Goal: Task Accomplishment & Management: Manage account settings

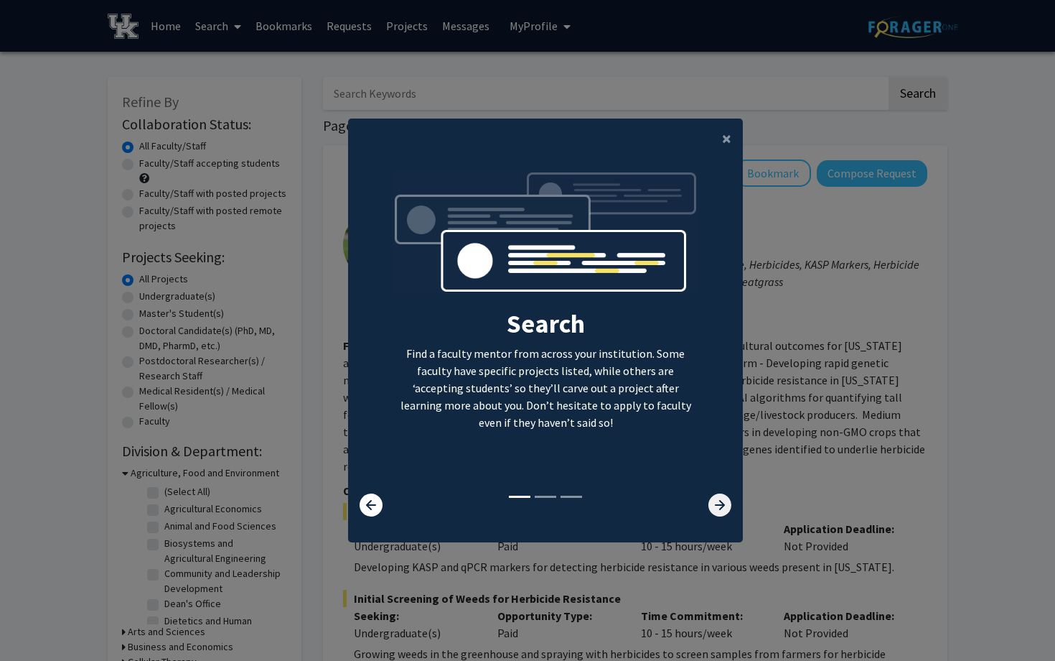
click at [725, 509] on icon at bounding box center [720, 504] width 23 height 23
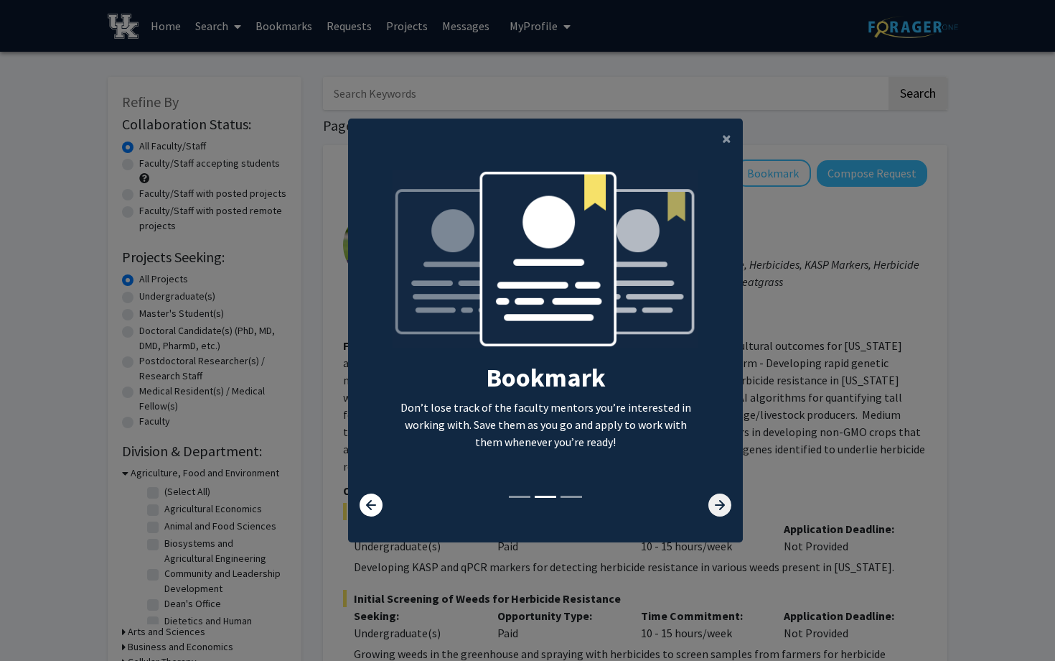
click at [725, 509] on icon at bounding box center [720, 504] width 23 height 23
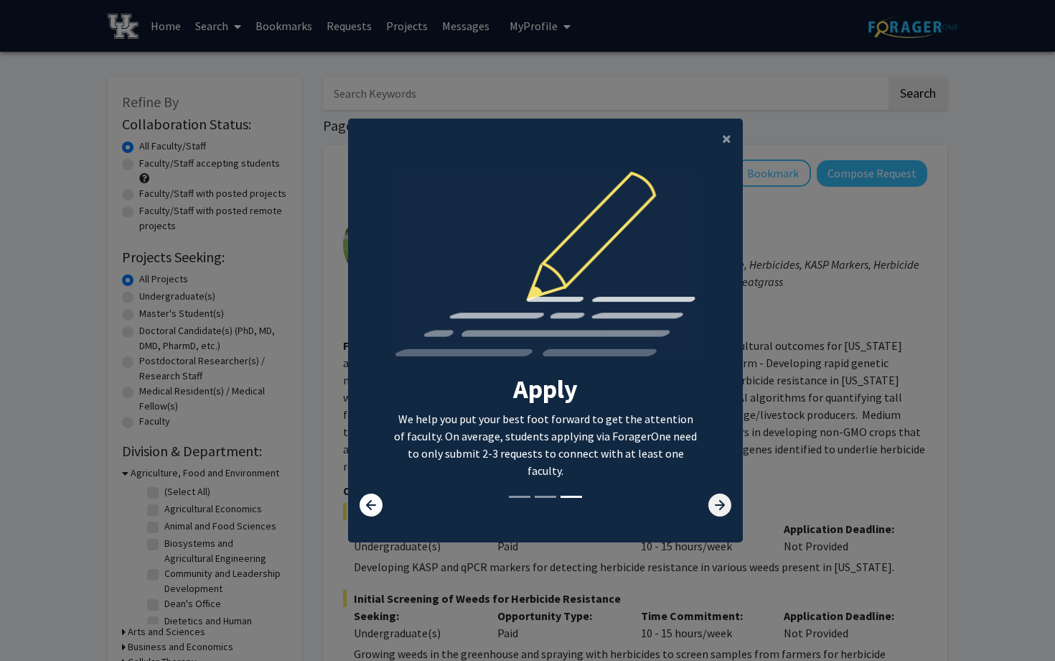
click at [725, 509] on icon at bounding box center [720, 504] width 23 height 23
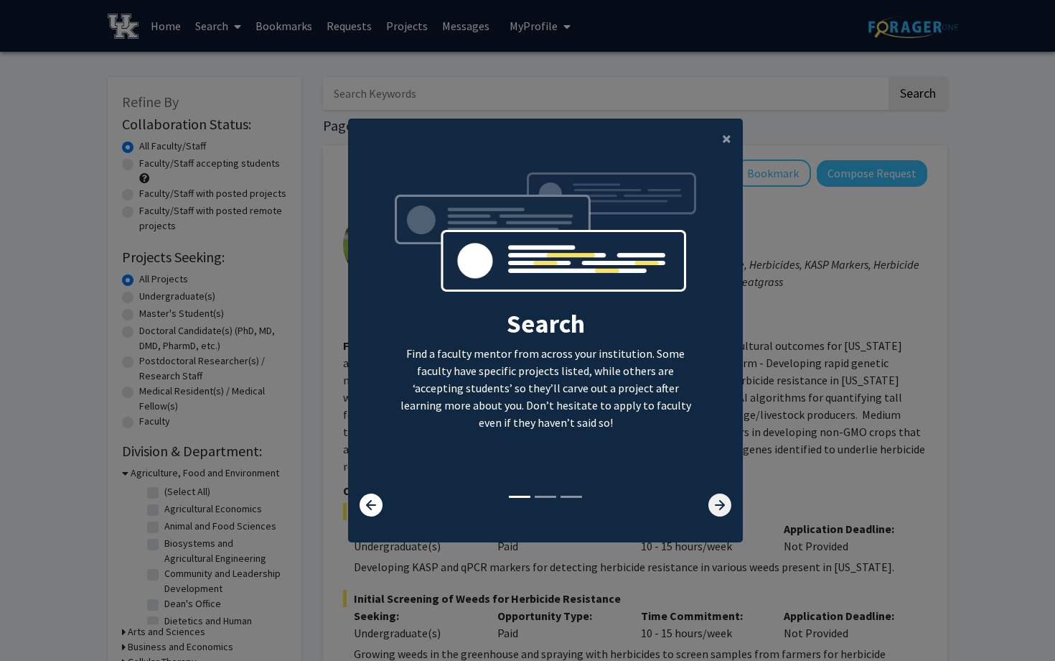
click at [725, 509] on icon at bounding box center [720, 504] width 23 height 23
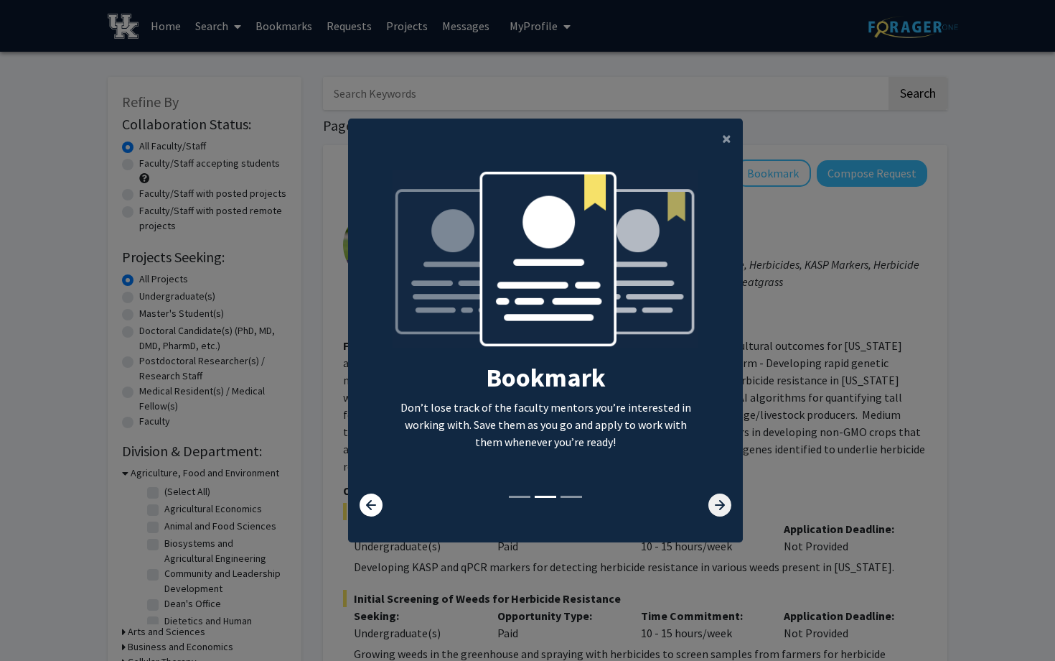
click at [725, 509] on icon at bounding box center [720, 504] width 23 height 23
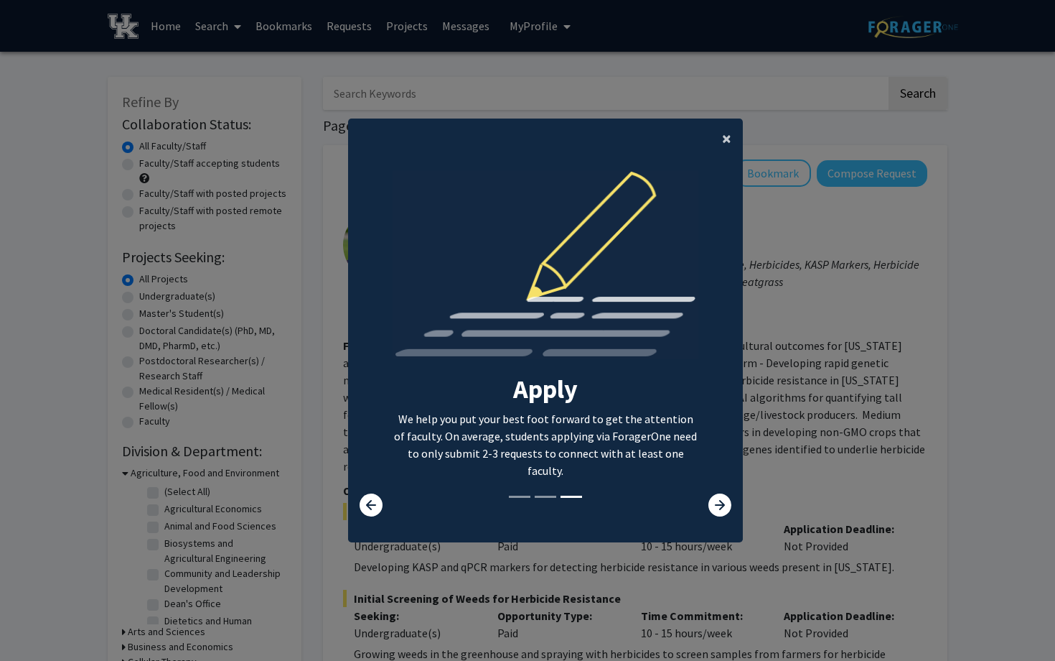
click at [735, 141] on button "×" at bounding box center [727, 138] width 32 height 40
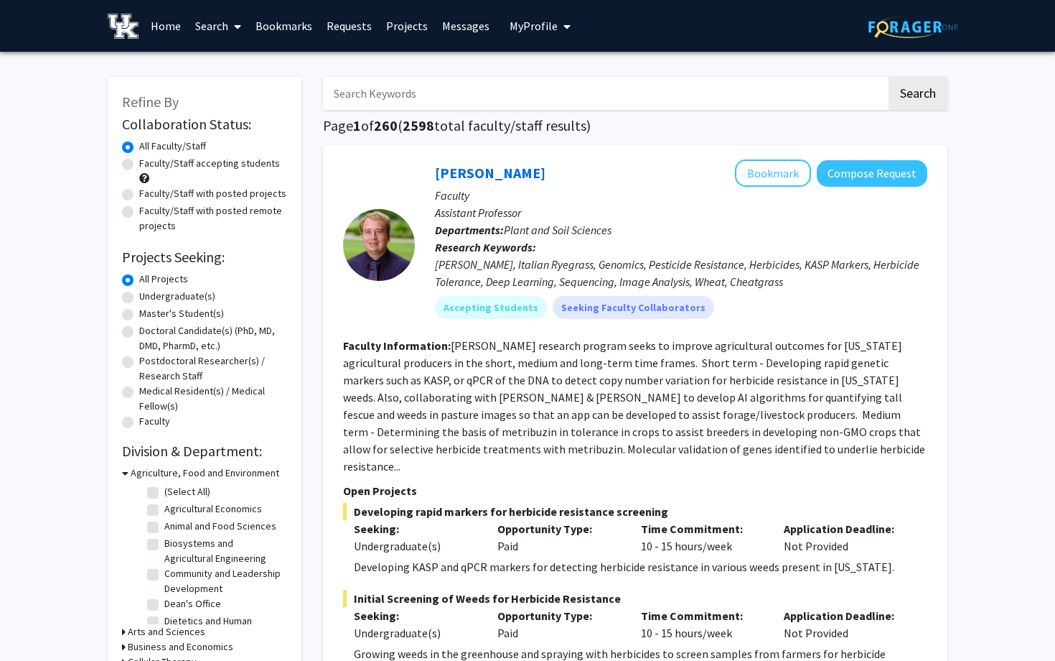
click at [729, 97] on input "Search Keywords" at bounding box center [605, 93] width 564 height 33
click at [761, 98] on input "Search Keywords" at bounding box center [605, 93] width 564 height 33
type input "s"
click at [889, 77] on button "Search" at bounding box center [918, 93] width 59 height 33
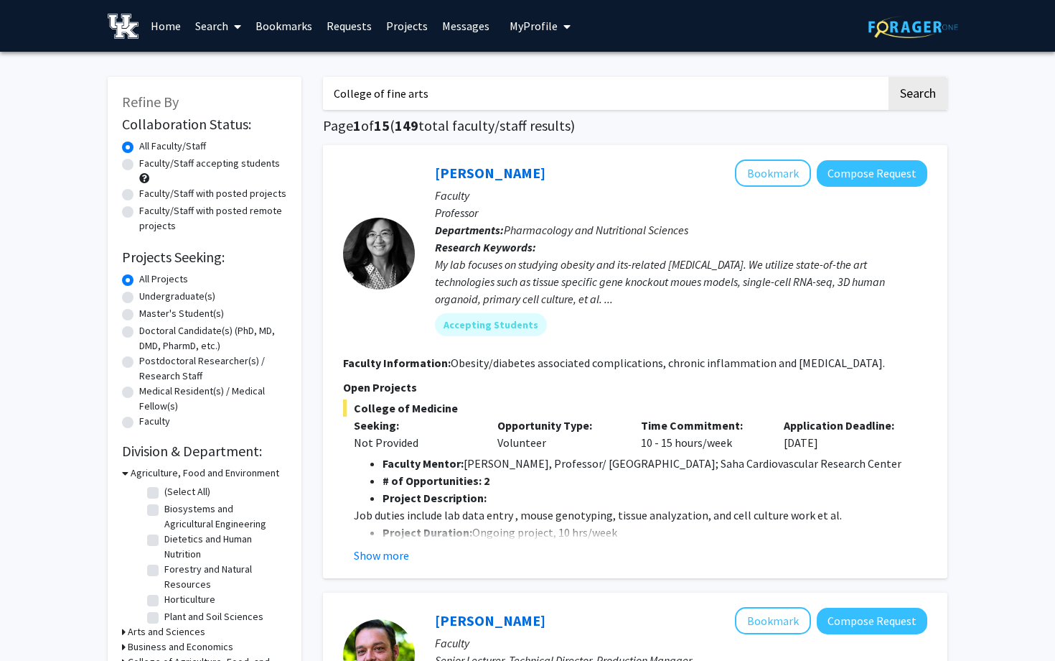
click at [716, 105] on input "College of fine arts" at bounding box center [605, 93] width 564 height 33
type input "C"
click at [202, 297] on label "Undergraduate(s)" at bounding box center [177, 296] width 76 height 15
click at [149, 297] on input "Undergraduate(s)" at bounding box center [143, 293] width 9 height 9
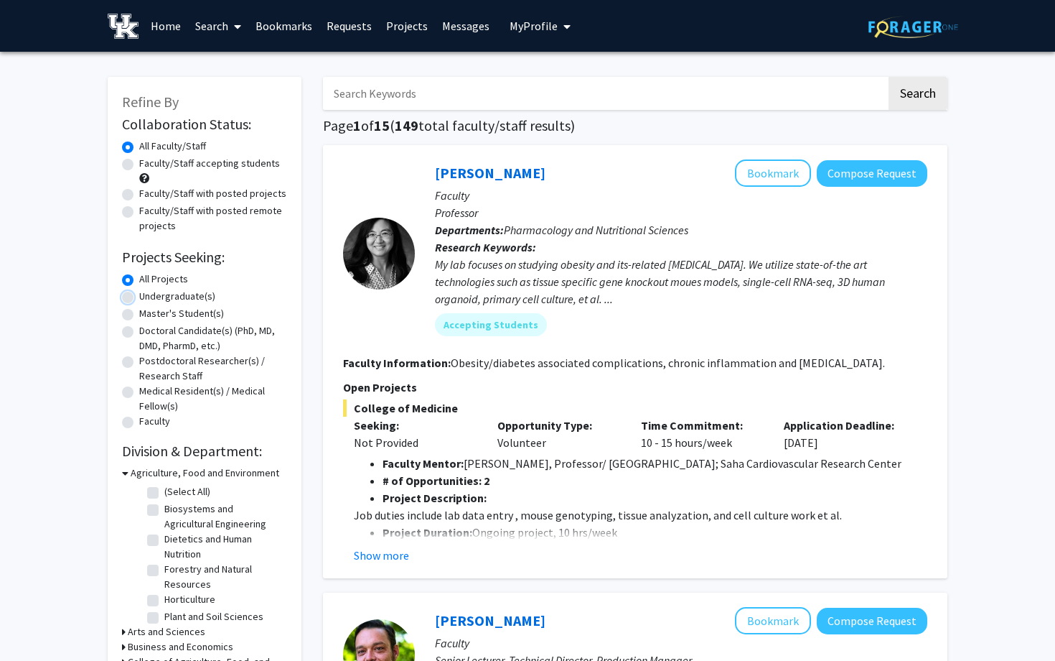
radio input "true"
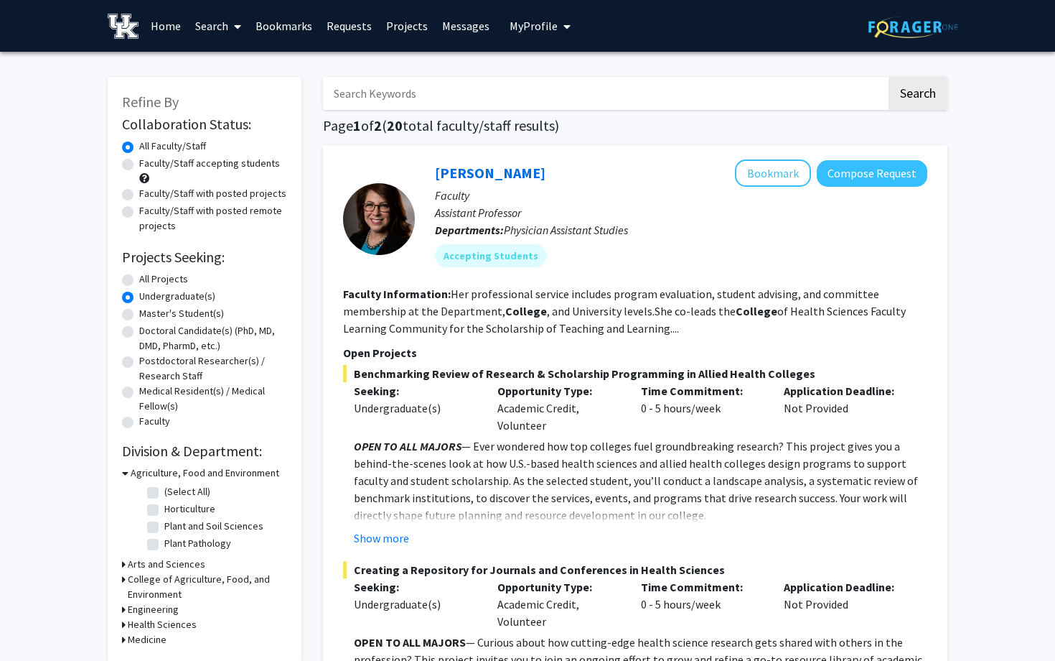
click at [388, 98] on input "Search Keywords" at bounding box center [605, 93] width 564 height 33
click at [377, 97] on input "Search Keywords" at bounding box center [605, 93] width 564 height 33
click at [617, 122] on h1 "Page 1 of 2 ( 20 total faculty/staff results)" at bounding box center [635, 125] width 625 height 17
click at [541, 30] on span "My Profile" at bounding box center [534, 26] width 48 height 14
click at [565, 60] on span "[PERSON_NAME]" at bounding box center [599, 67] width 87 height 16
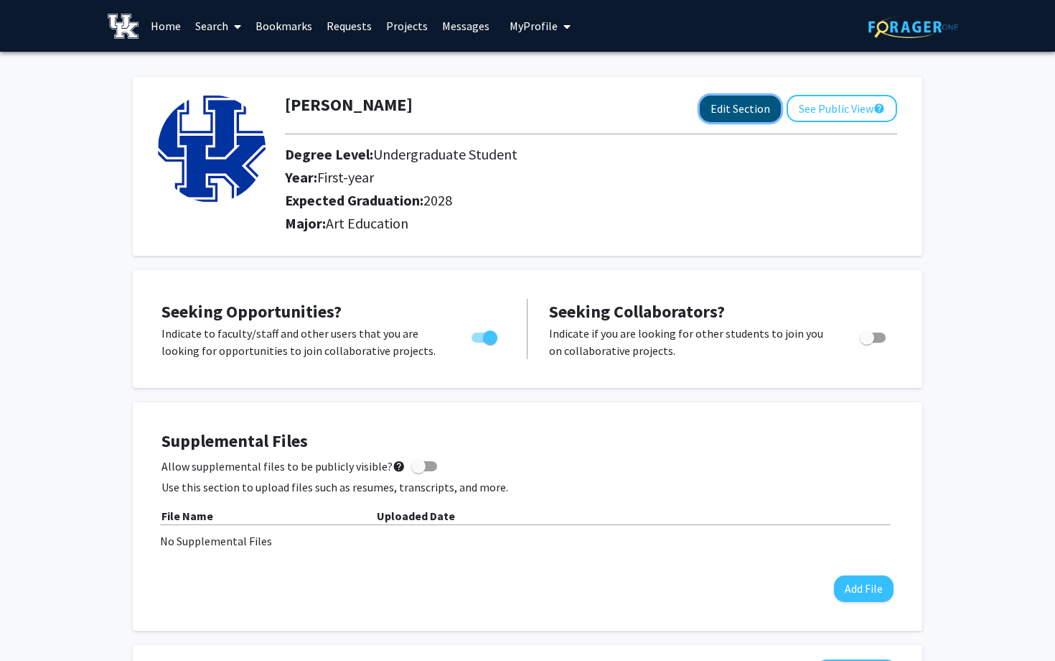
click at [722, 110] on button "Edit Section" at bounding box center [740, 108] width 81 height 27
select select "first-year"
select select "2028"
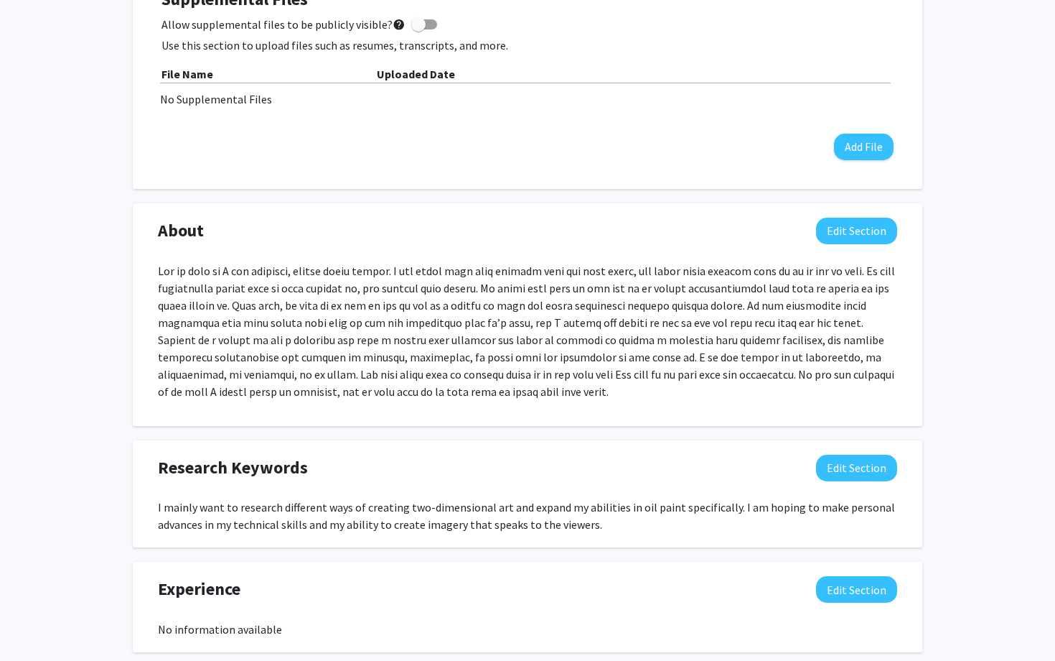
scroll to position [719, 0]
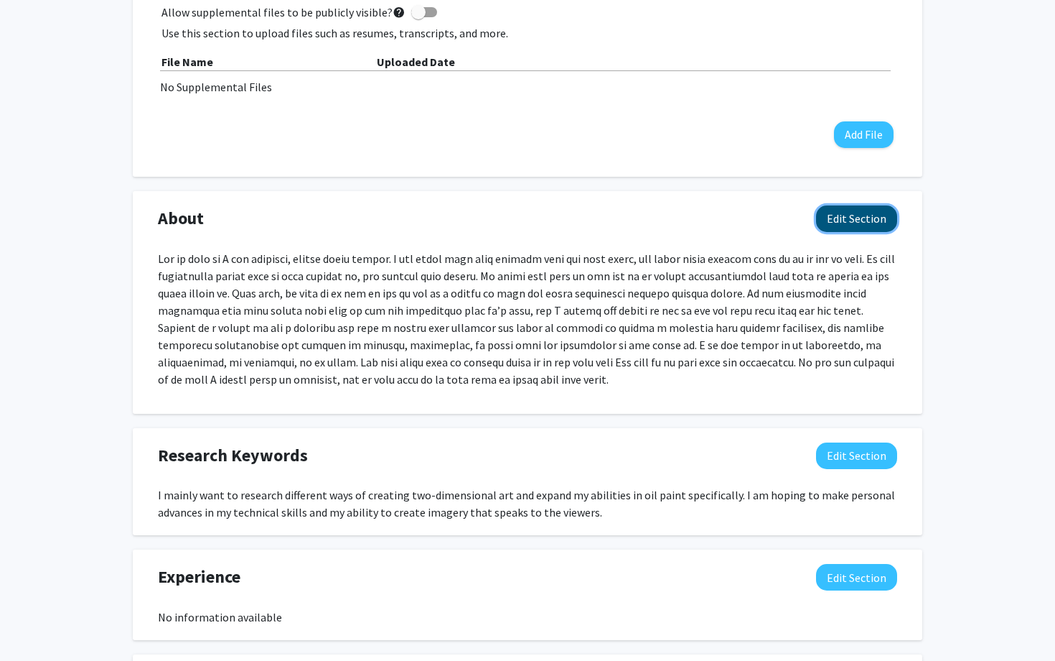
click at [841, 219] on button "Edit Section" at bounding box center [856, 218] width 81 height 27
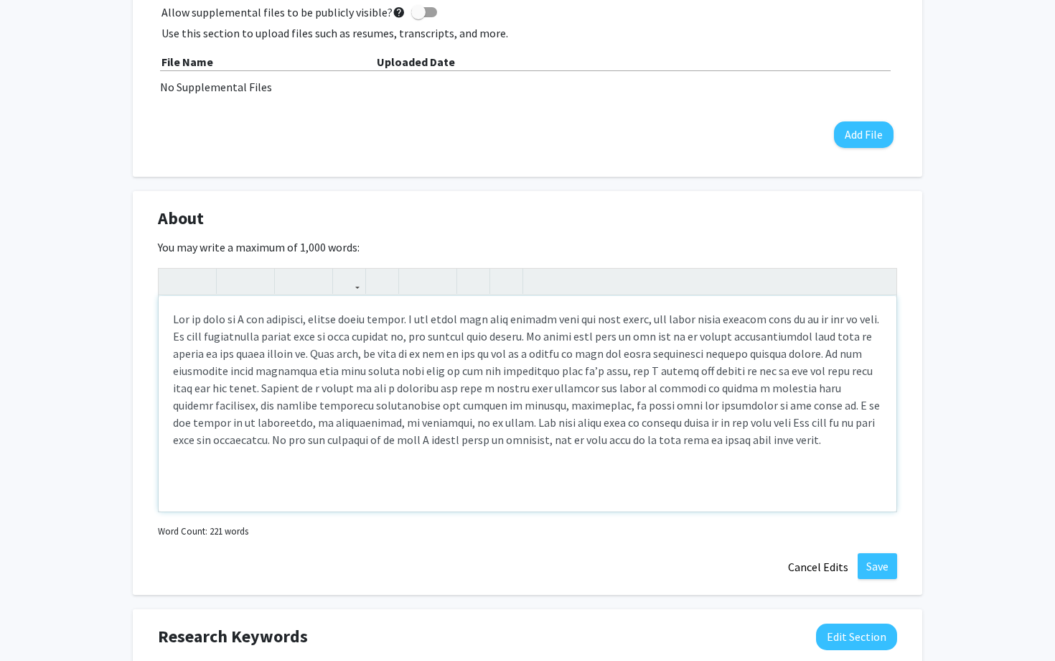
drag, startPoint x: 812, startPoint y: 446, endPoint x: 169, endPoint y: 321, distance: 655.3
click at [169, 321] on div "Note to users with screen readers: Please deactivate our accessibility plugin f…" at bounding box center [528, 403] width 738 height 215
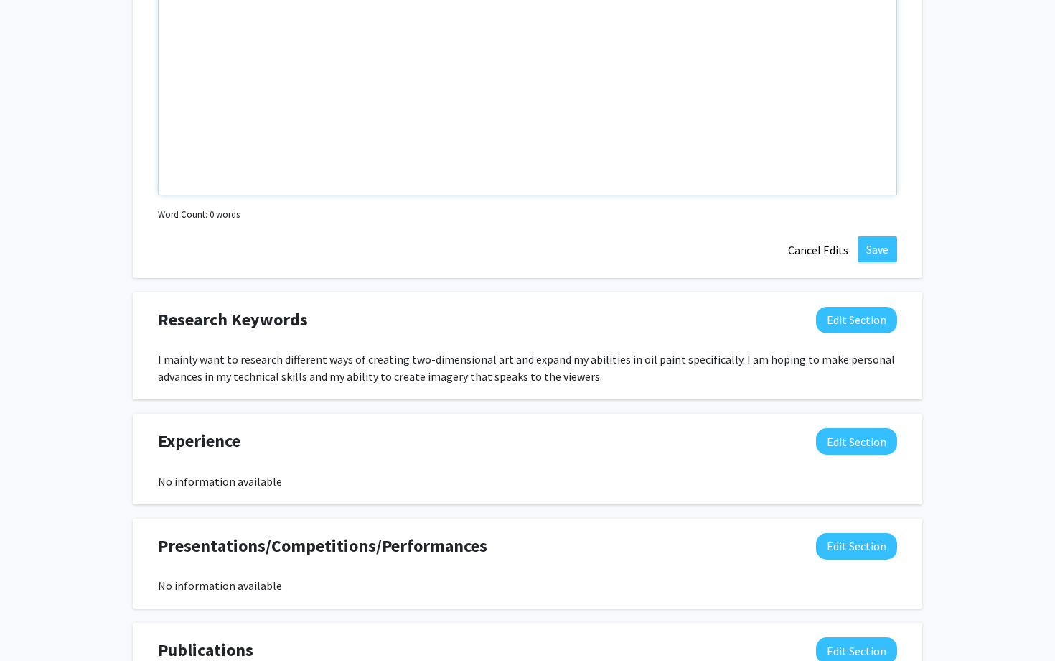
scroll to position [1042, 0]
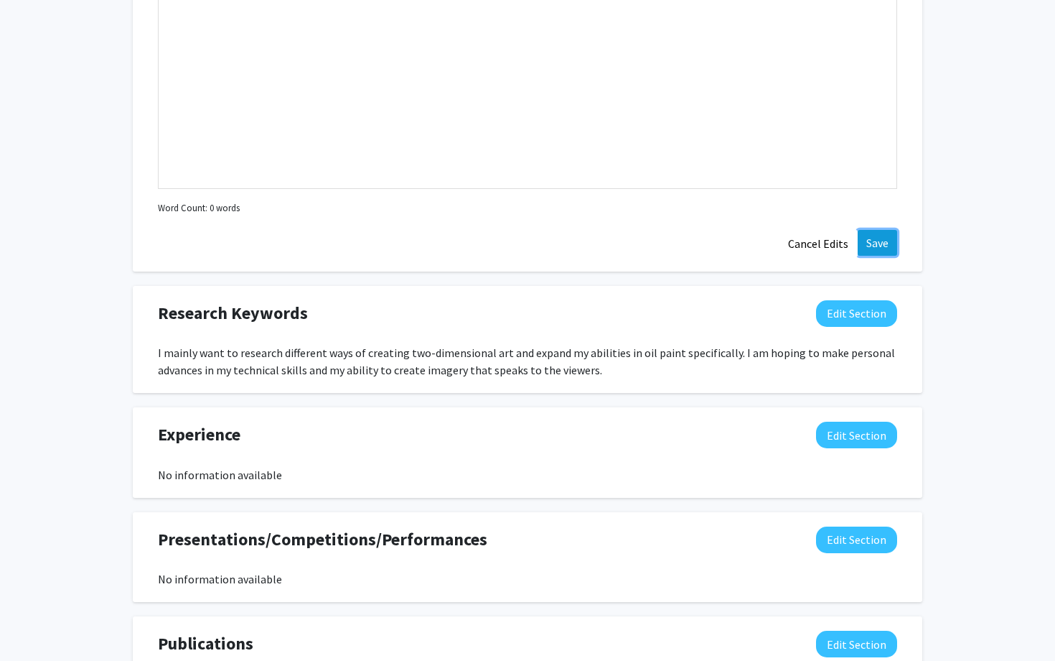
click at [868, 241] on button "Save" at bounding box center [877, 243] width 39 height 26
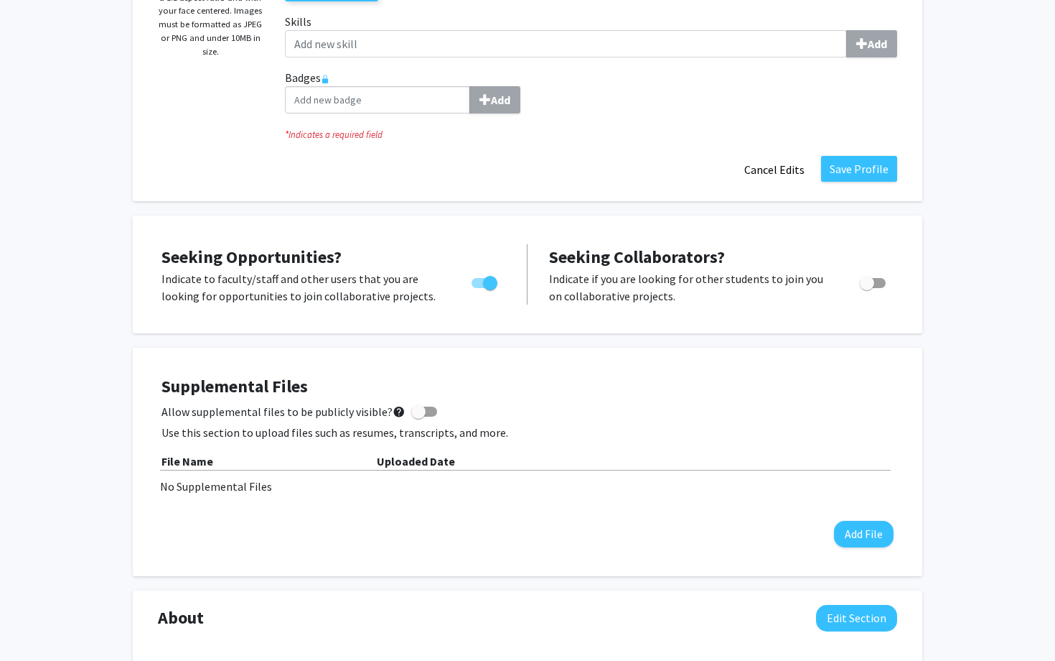
scroll to position [0, 0]
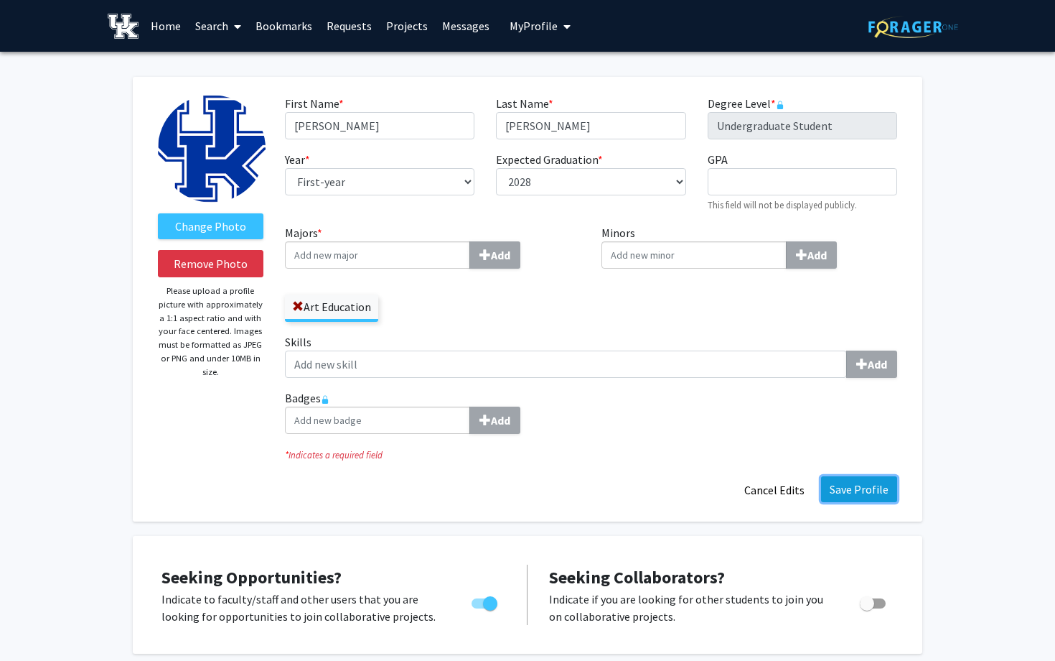
click at [852, 479] on button "Save Profile" at bounding box center [859, 489] width 76 height 26
